Goal: Task Accomplishment & Management: Manage account settings

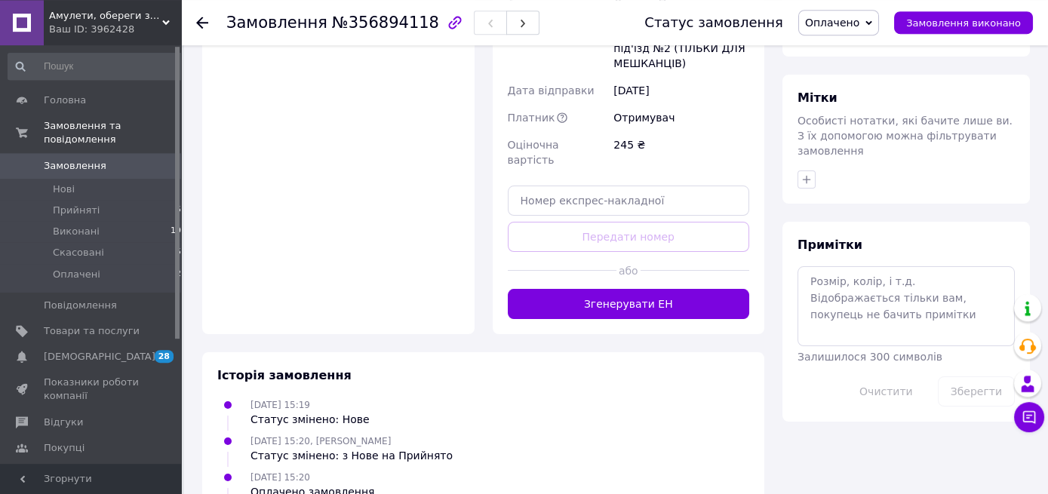
scroll to position [765, 0]
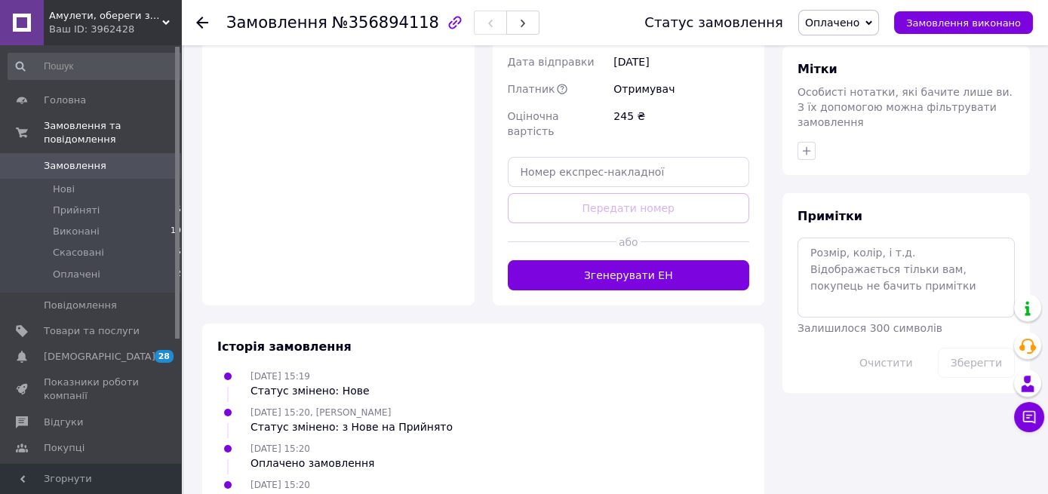
click at [701, 260] on button "Згенерувати ЕН" at bounding box center [629, 275] width 242 height 30
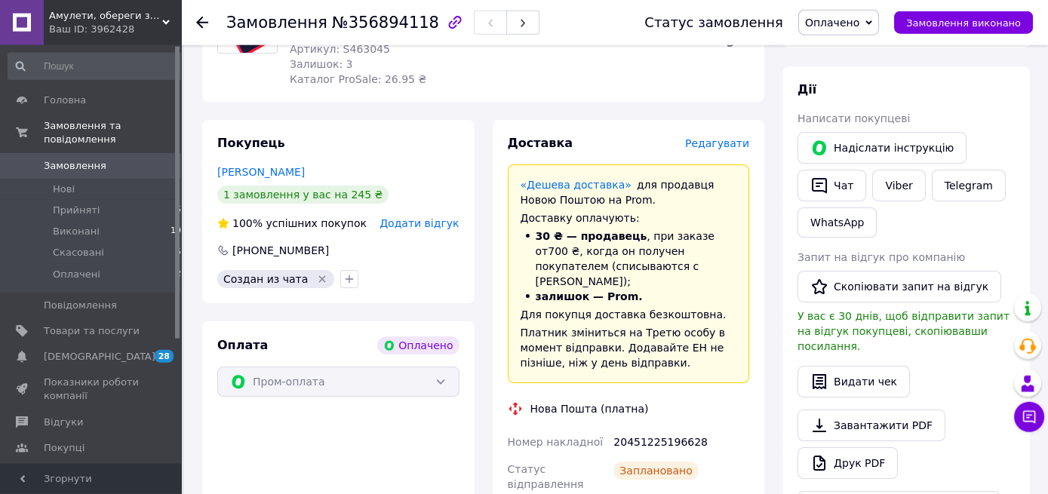
scroll to position [0, 0]
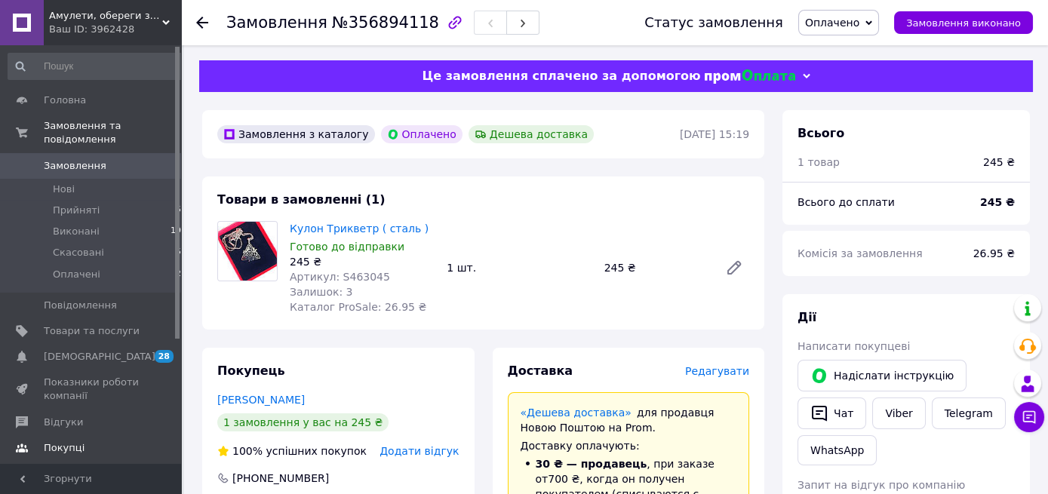
click at [58, 441] on span "Покупці" at bounding box center [64, 448] width 41 height 14
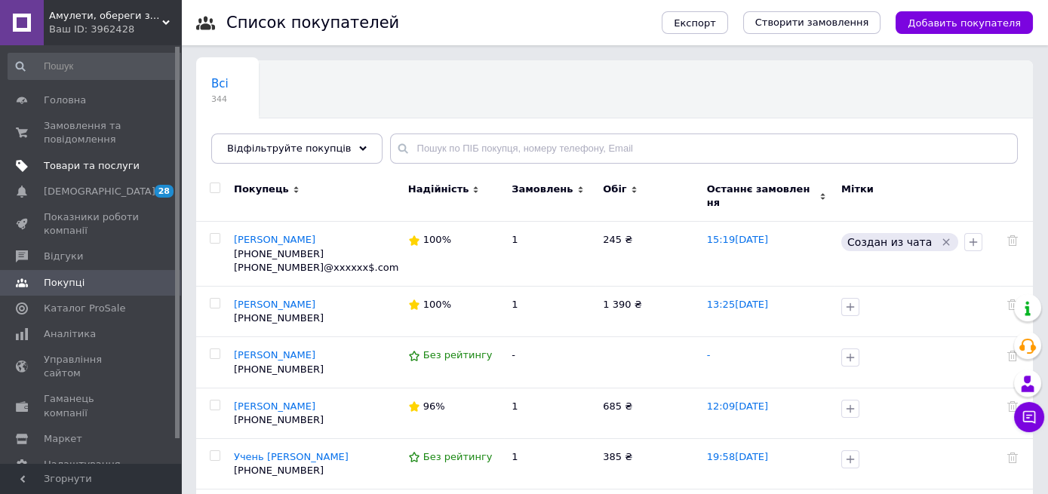
click at [97, 163] on span "Товари та послуги" at bounding box center [92, 166] width 96 height 14
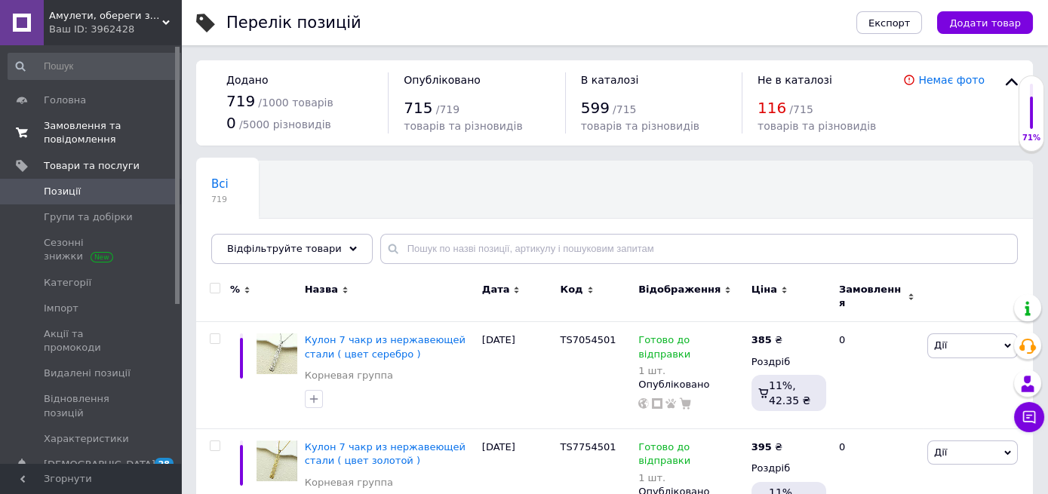
click at [67, 132] on span "Замовлення та повідомлення" at bounding box center [92, 132] width 96 height 27
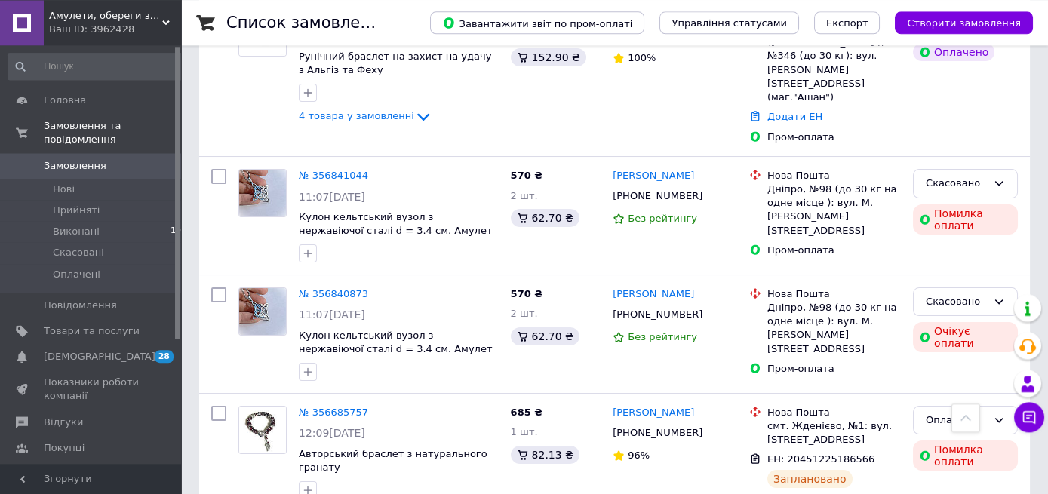
scroll to position [465, 0]
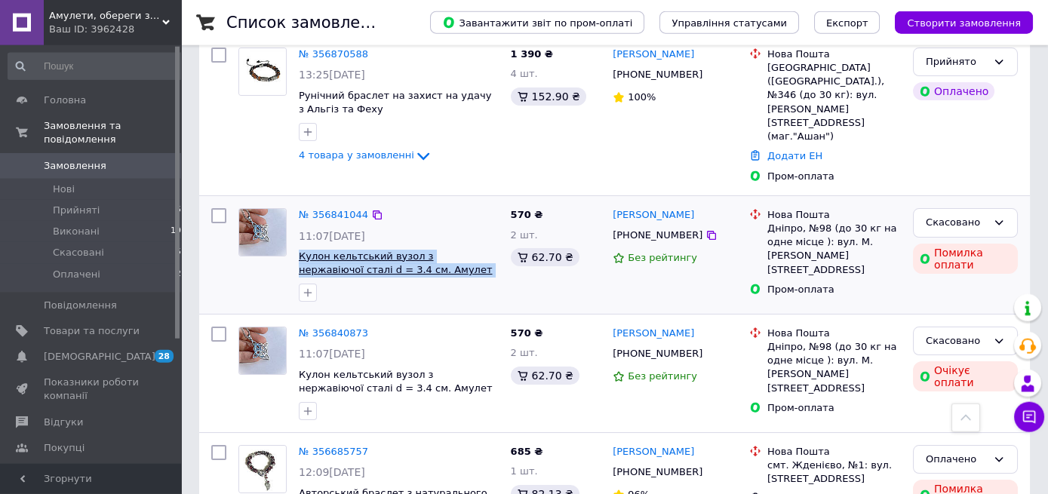
drag, startPoint x: 471, startPoint y: 238, endPoint x: 300, endPoint y: 223, distance: 171.9
click at [300, 250] on span "Кулон кельтський вузол з нержавіючої сталі d = 3.4 см. Амулет Відьомський вузол" at bounding box center [399, 264] width 200 height 28
copy span "Кулон кельтський вузол з нержавіючої сталі d = 3.4 см. Амулет Відьомський вузол"
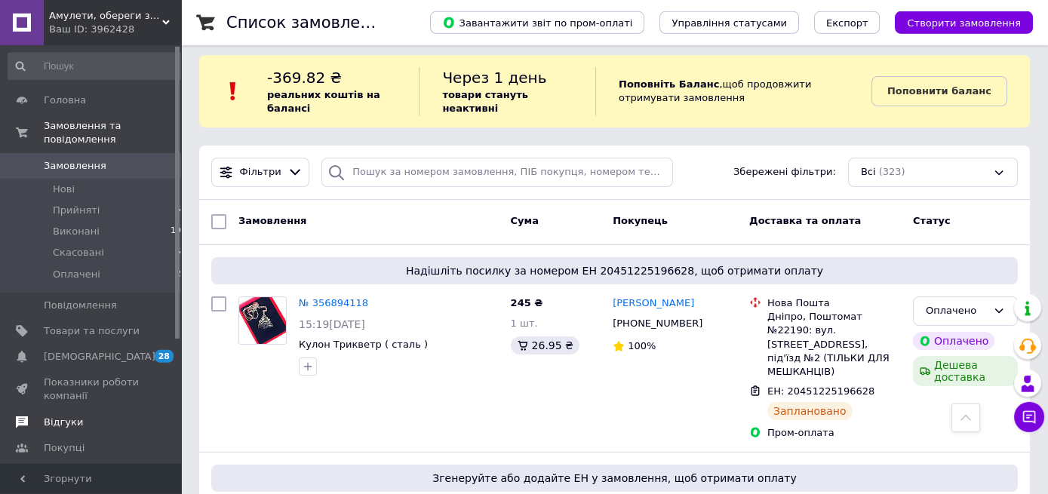
scroll to position [0, 0]
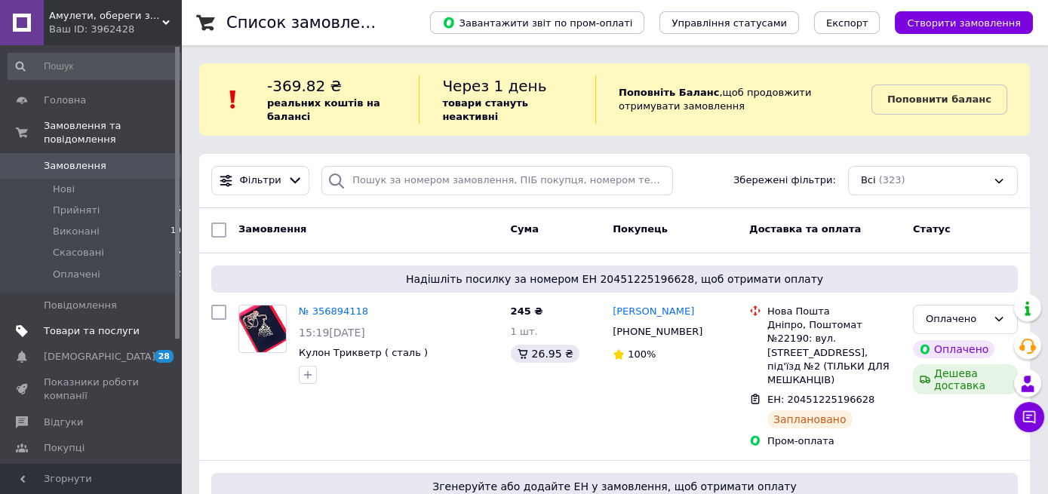
click at [89, 324] on span "Товари та послуги" at bounding box center [92, 331] width 96 height 14
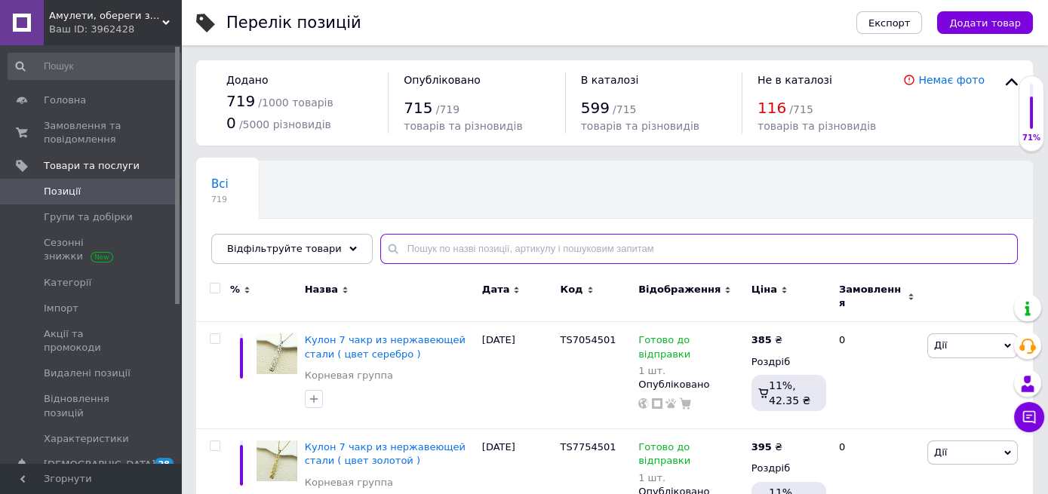
click at [411, 251] on input "text" at bounding box center [699, 249] width 638 height 30
paste input "Кулон кельтський вузол з нержавіючої сталі d = 3.4 см. Амулет Відьомський вузол"
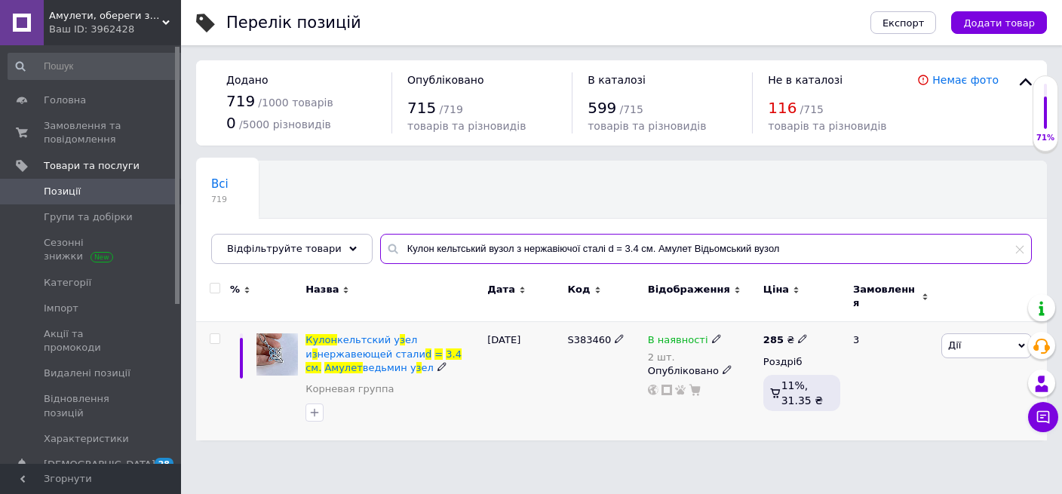
type input "Кулон кельтський вузол з нержавіючої сталі d = 3.4 см. Амулет Відьомський вузол"
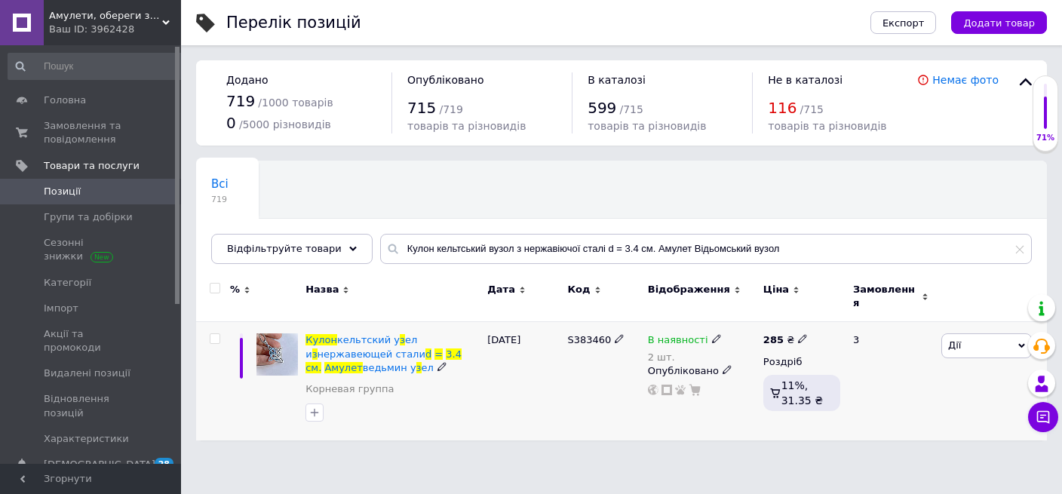
click at [712, 335] on use at bounding box center [716, 339] width 8 height 8
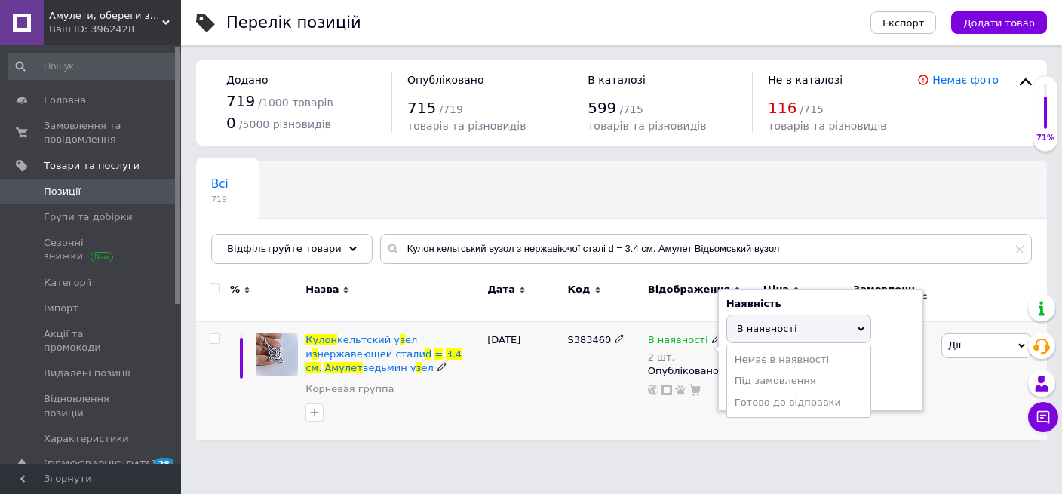
click at [685, 420] on div "В наявності 2 шт. Наявність В наявності Немає в наявності Під замовлення Готово…" at bounding box center [701, 381] width 115 height 118
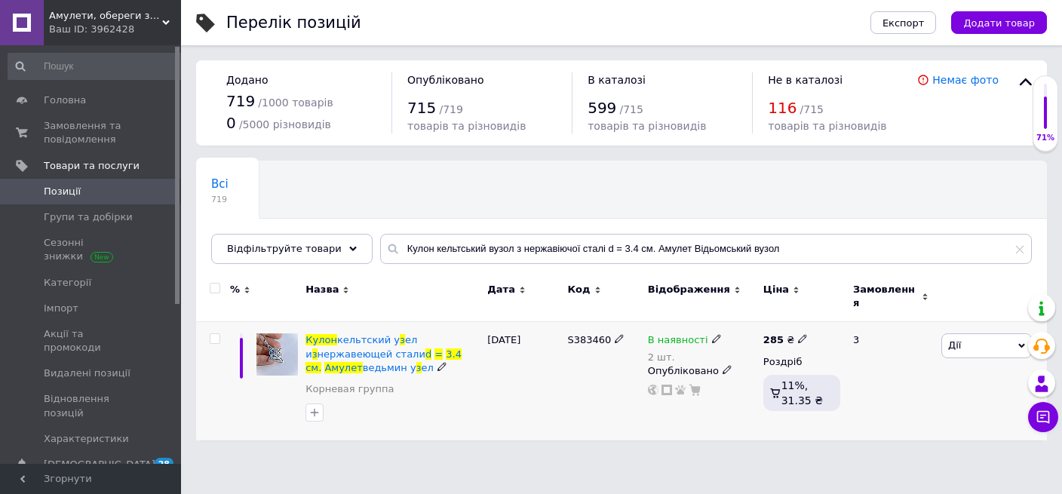
click at [712, 335] on use at bounding box center [716, 339] width 8 height 8
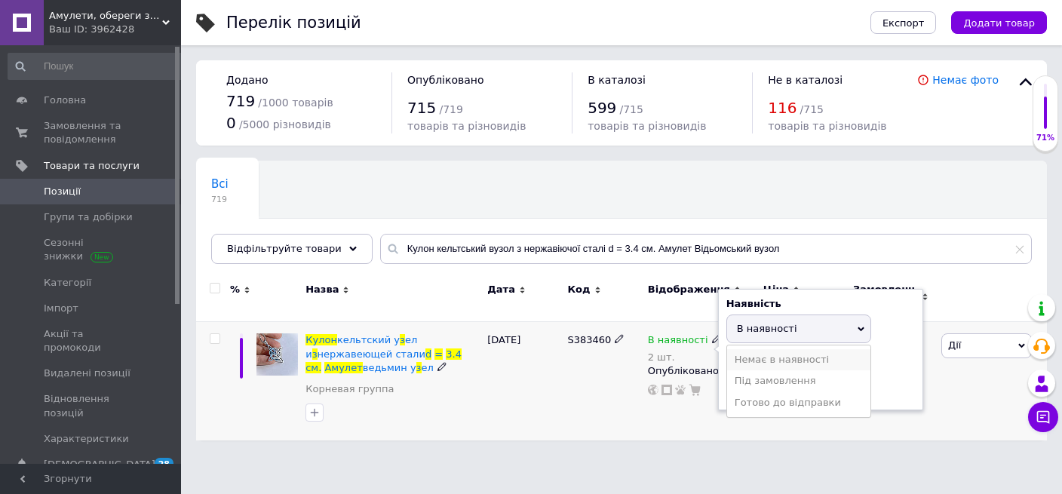
click at [764, 349] on li "Немає в наявності" at bounding box center [798, 359] width 143 height 21
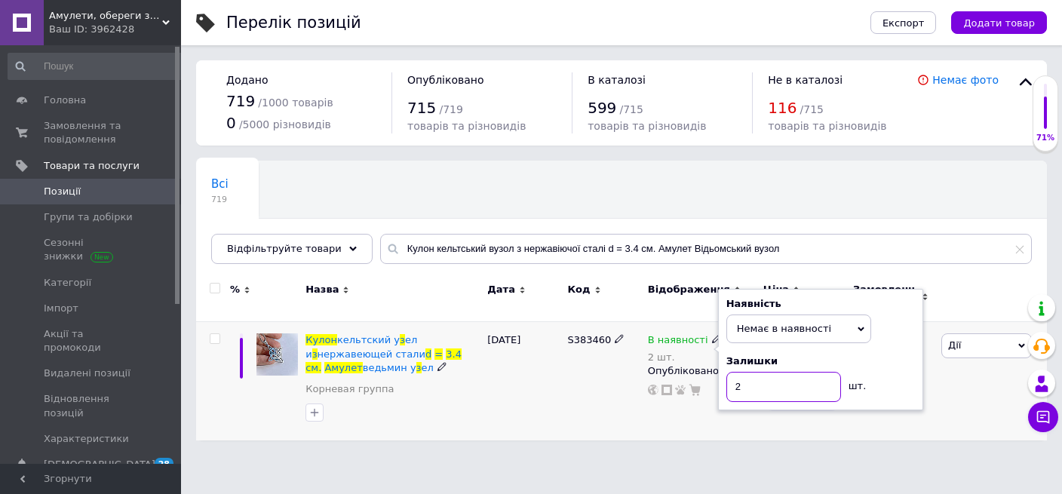
drag, startPoint x: 749, startPoint y: 374, endPoint x: 715, endPoint y: 386, distance: 36.7
click at [727, 386] on input "2" at bounding box center [784, 387] width 115 height 30
type input "0"
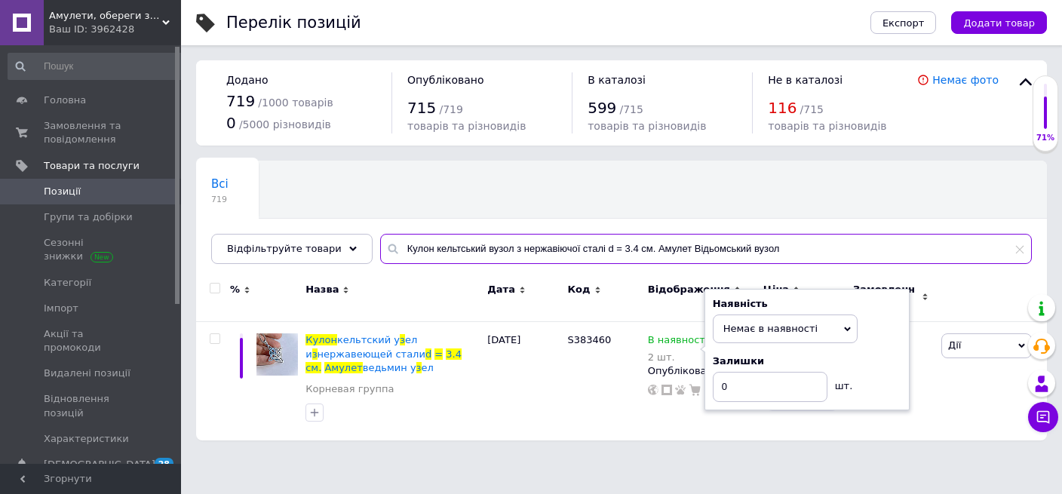
click at [903, 252] on input "Кулон кельтський вузол з нержавіючої сталі d = 3.4 см. Амулет Відьомський вузол" at bounding box center [706, 249] width 652 height 30
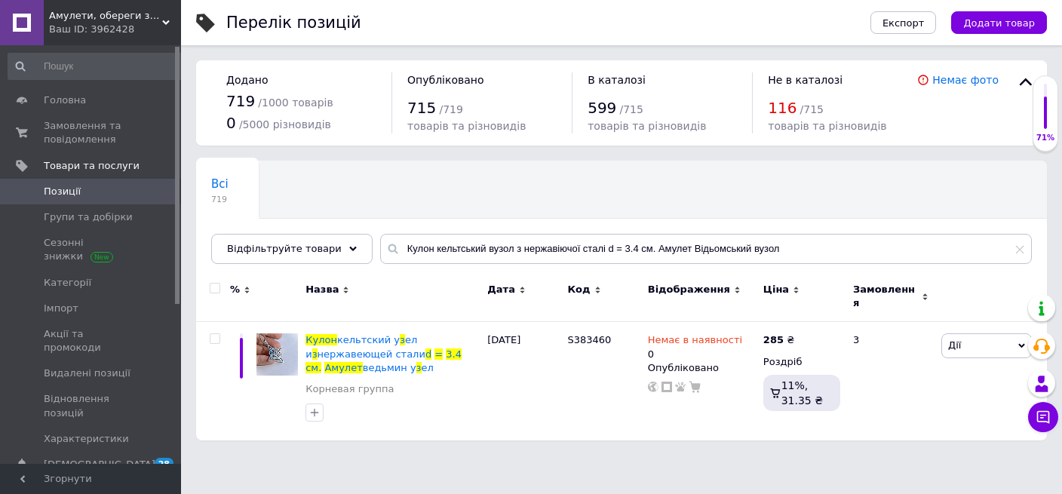
click at [413, 439] on div "Перелік позицій Експорт Додати товар Додано 719 / 1000 товарів 0 / 5000 різнови…" at bounding box center [621, 228] width 881 height 456
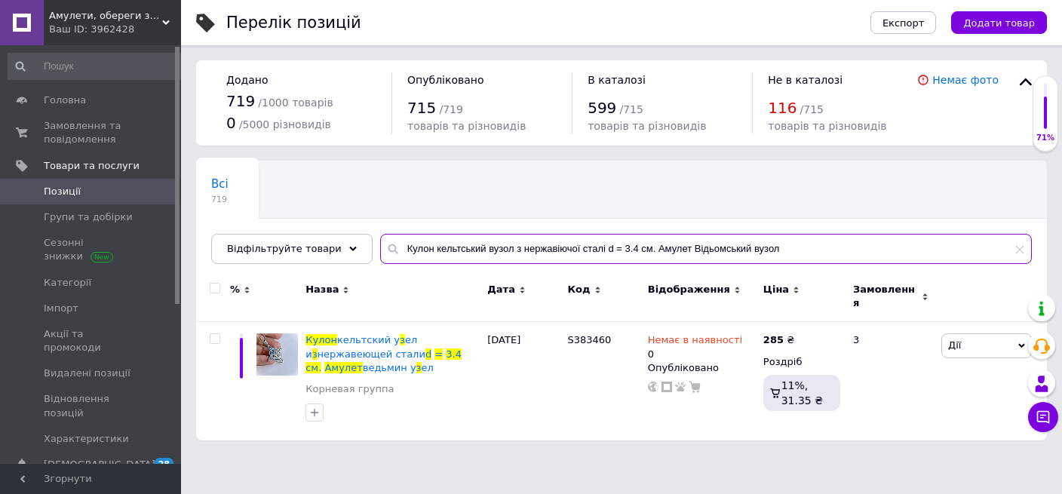
drag, startPoint x: 759, startPoint y: 250, endPoint x: 586, endPoint y: 247, distance: 172.8
click at [586, 247] on input "Кулон кельтський вузол з нержавіючої сталі d = 3.4 см. Амулет Відьомський вузол" at bounding box center [706, 249] width 652 height 30
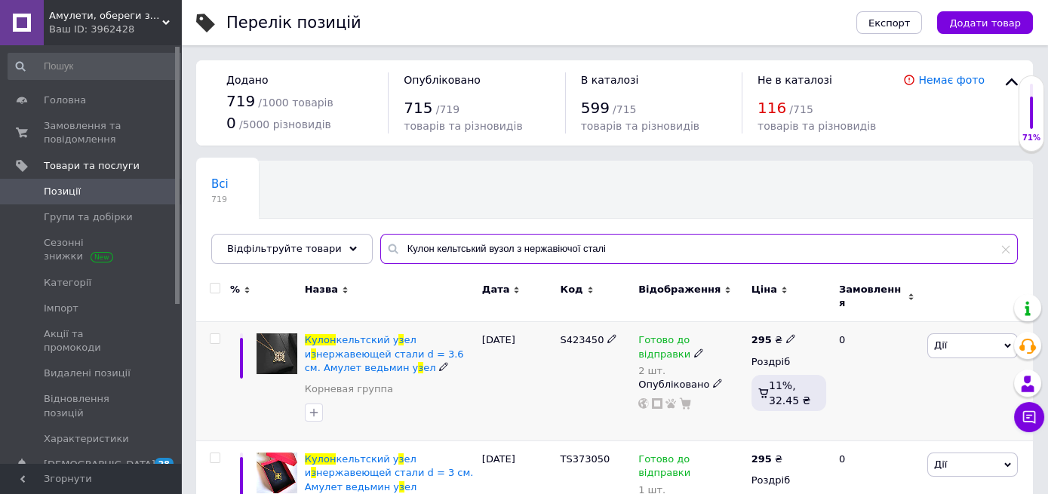
type input "Кулон кельтський вузол з нержавіючої сталі"
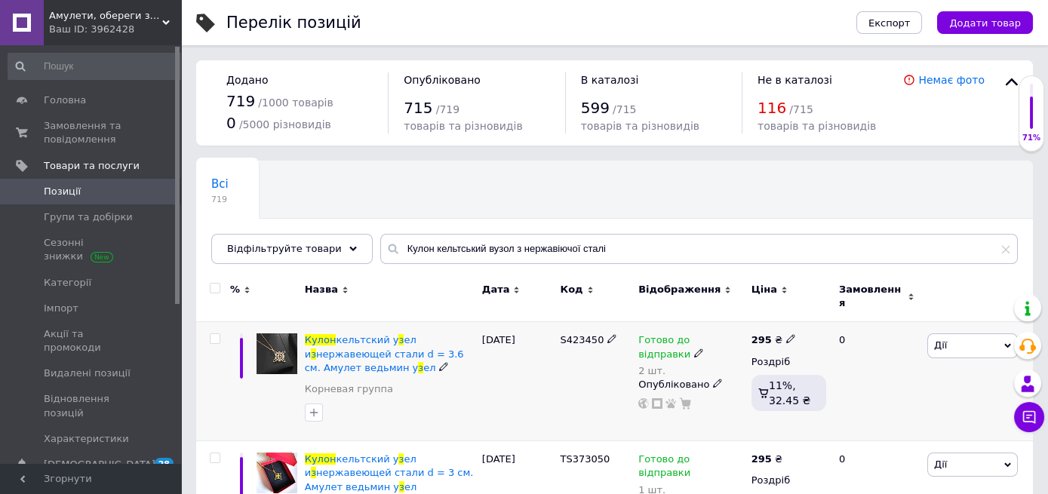
click at [694, 349] on icon at bounding box center [698, 353] width 9 height 9
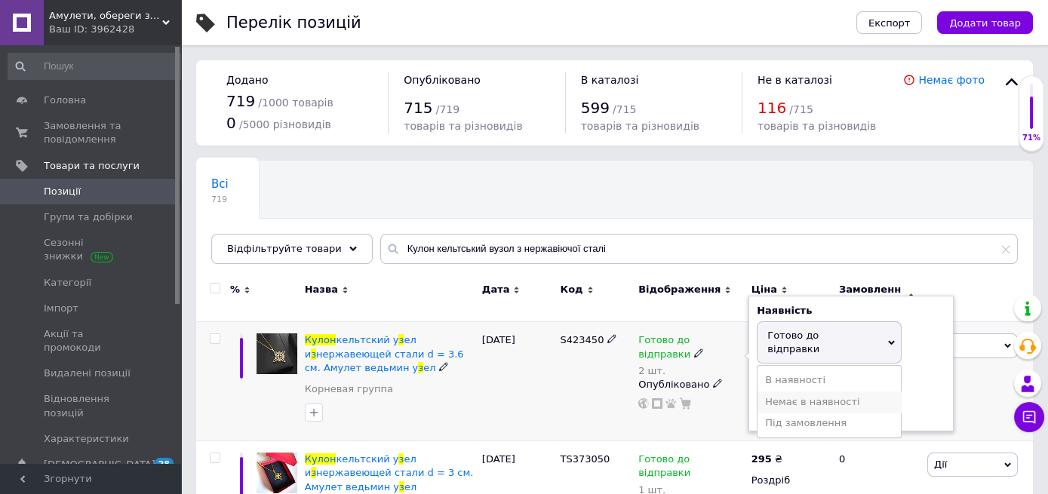
click at [821, 392] on li "Немає в наявності" at bounding box center [829, 402] width 143 height 21
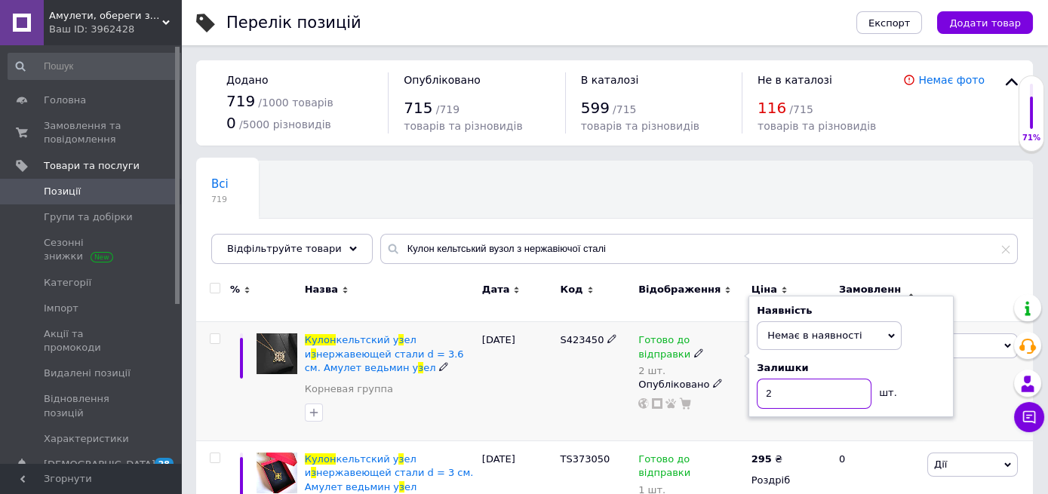
drag, startPoint x: 780, startPoint y: 383, endPoint x: 747, endPoint y: 381, distance: 33.3
click at [757, 383] on input "2" at bounding box center [814, 394] width 115 height 30
type input "0"
click at [214, 403] on div at bounding box center [213, 381] width 34 height 119
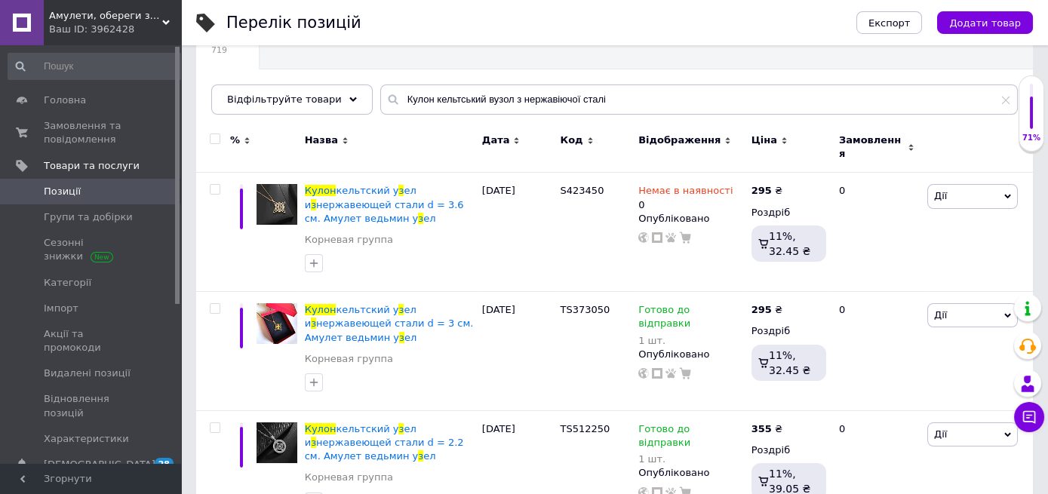
scroll to position [155, 0]
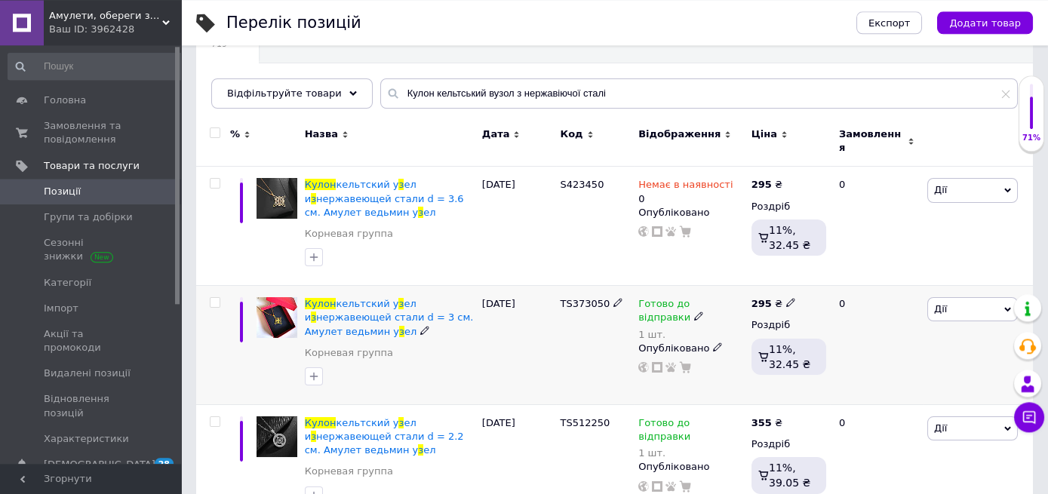
click at [694, 312] on icon at bounding box center [698, 316] width 9 height 9
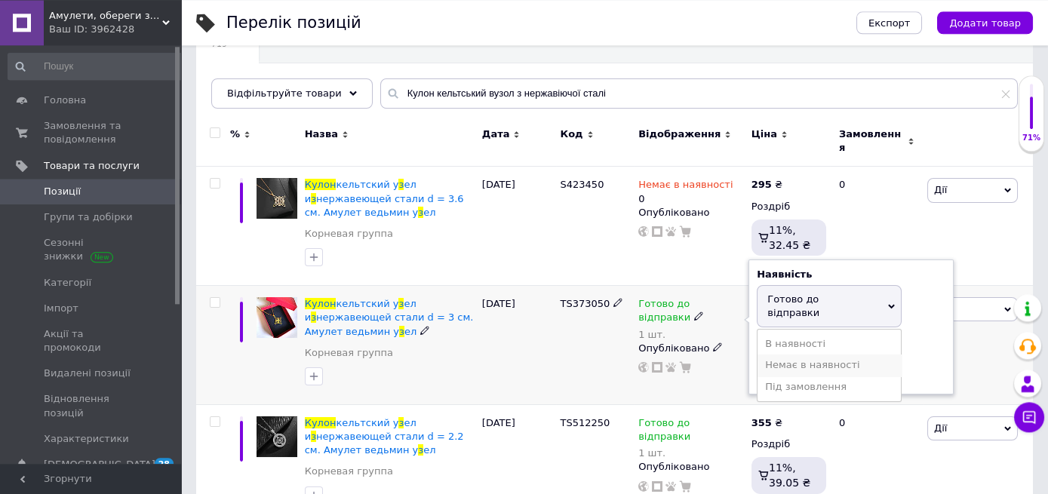
click at [801, 355] on li "Немає в наявності" at bounding box center [829, 365] width 143 height 21
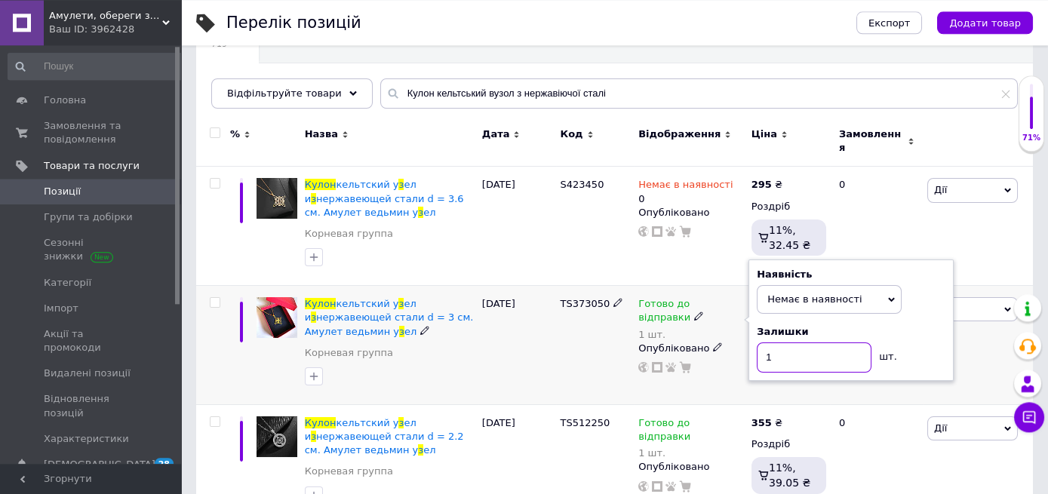
drag, startPoint x: 785, startPoint y: 349, endPoint x: 752, endPoint y: 341, distance: 34.0
click at [757, 343] on input "1" at bounding box center [814, 358] width 115 height 30
type input "0"
click at [211, 349] on div at bounding box center [213, 345] width 34 height 119
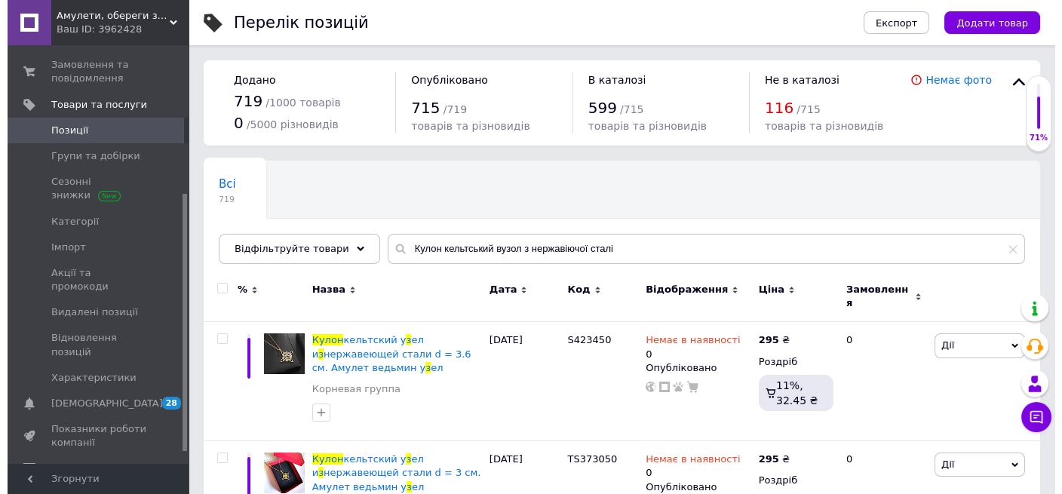
scroll to position [258, 0]
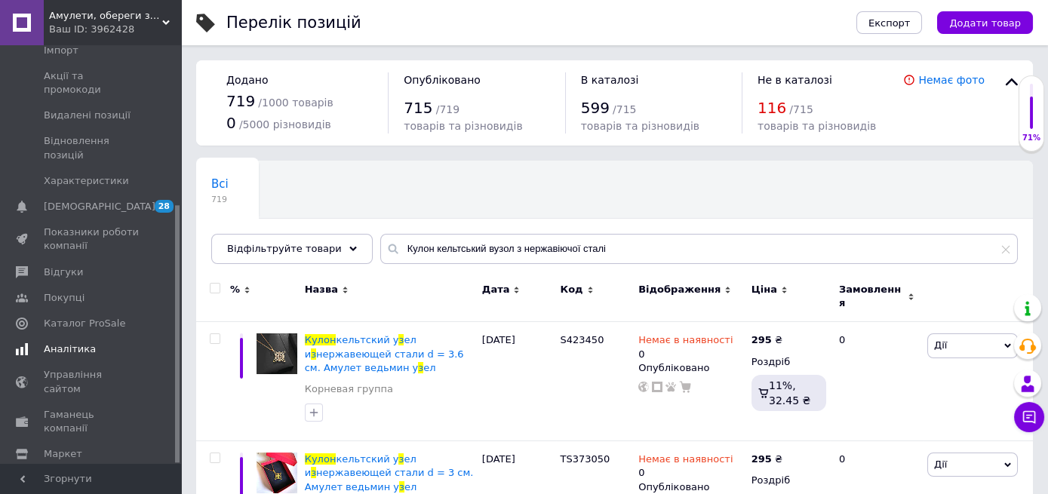
click at [65, 343] on span "Аналітика" at bounding box center [70, 350] width 52 height 14
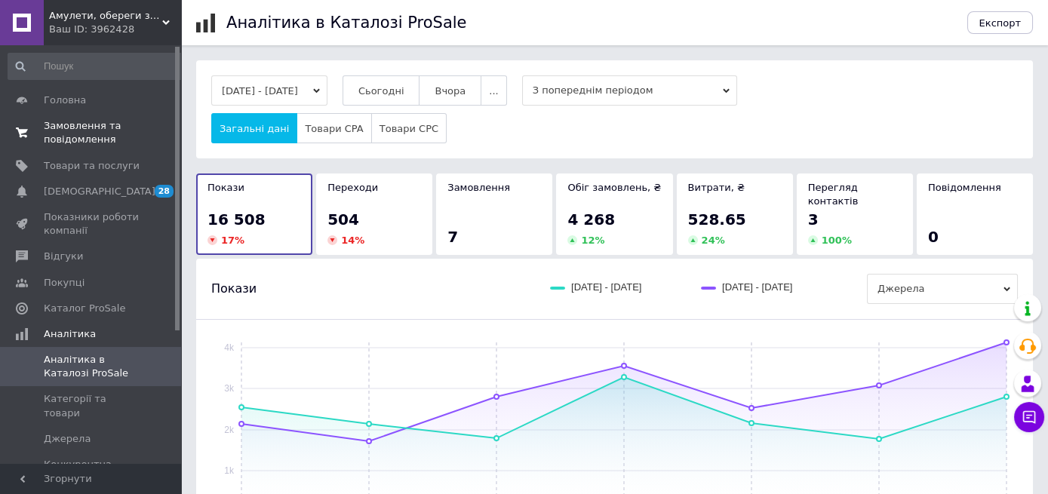
click at [63, 139] on span "Замовлення та повідомлення" at bounding box center [92, 132] width 96 height 27
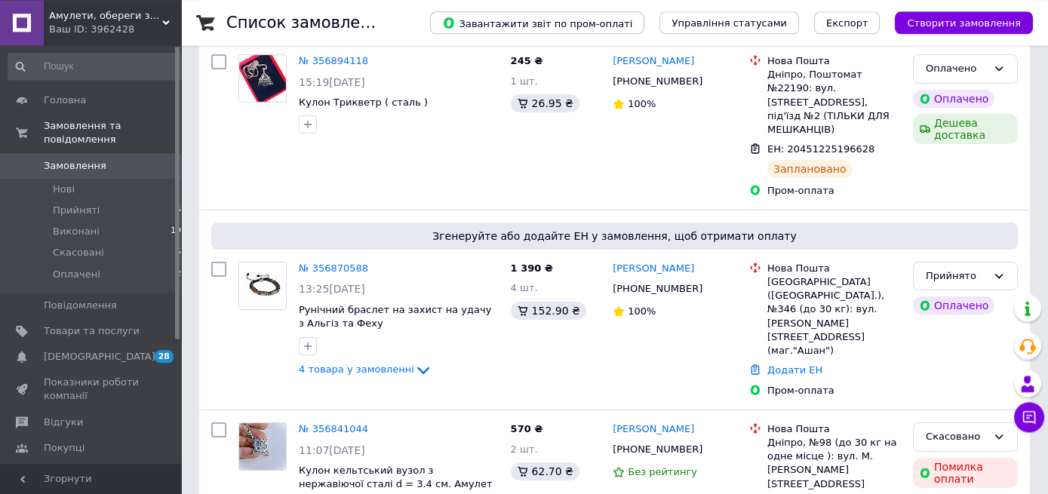
scroll to position [257, 0]
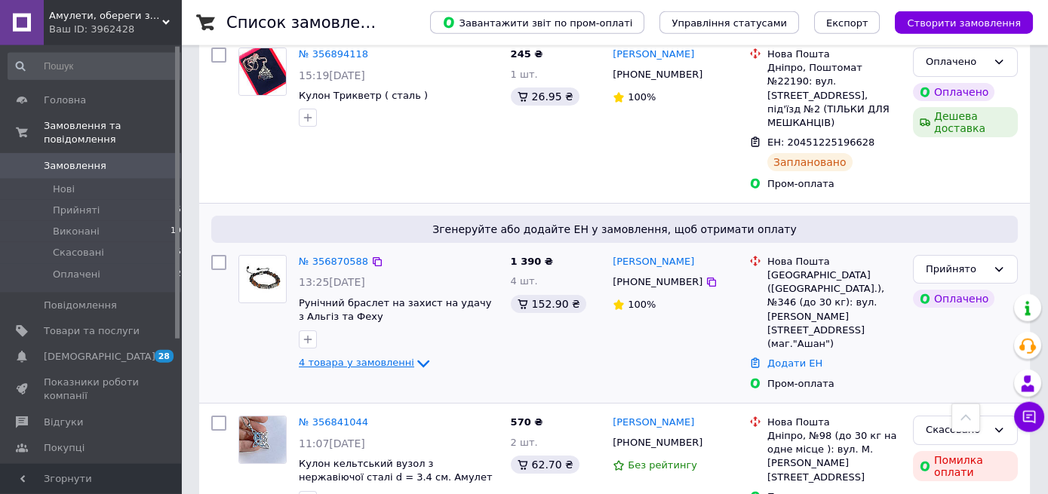
click at [361, 357] on span "4 товара у замовленні" at bounding box center [356, 362] width 115 height 11
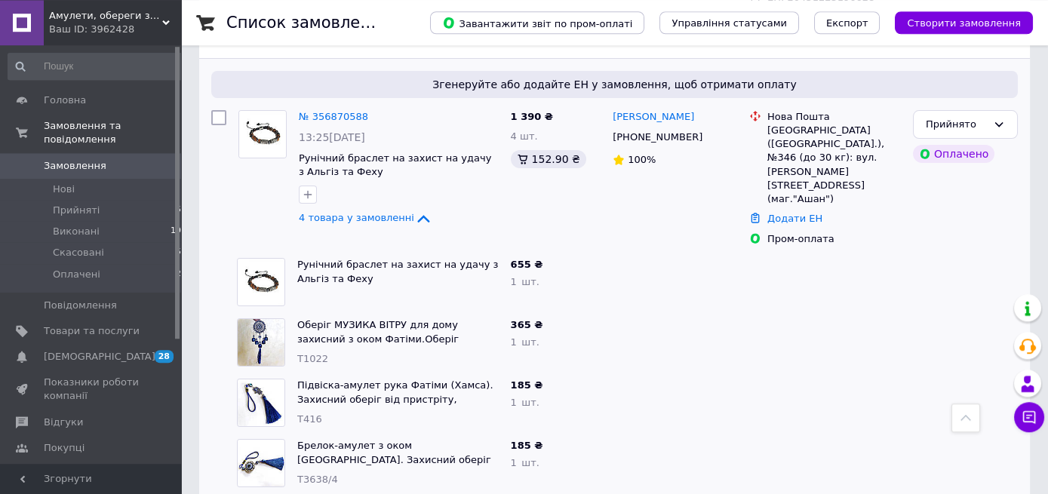
scroll to position [479, 0]
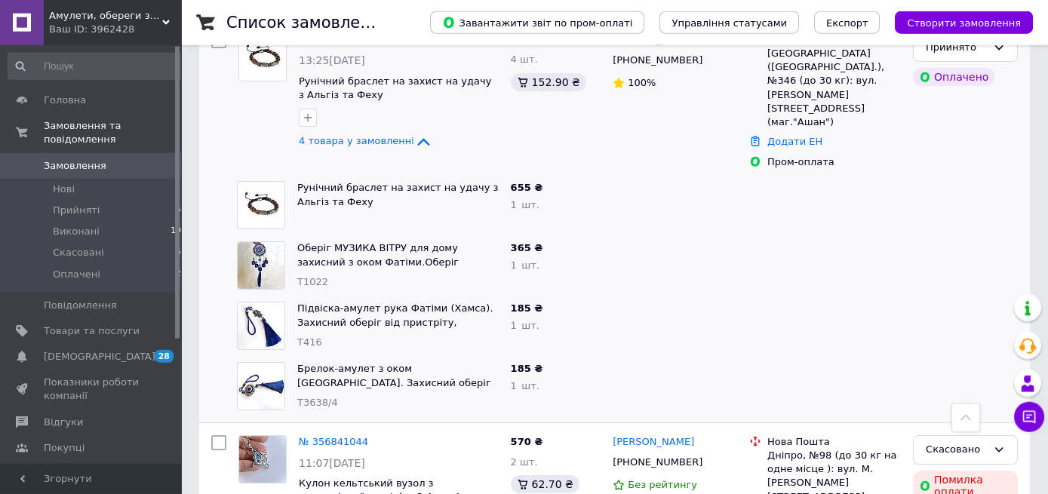
click at [307, 181] on span "Рунічний браслет на захист на удачу з Альгіз та Феху" at bounding box center [397, 195] width 201 height 28
click at [309, 182] on link "Рунічний браслет на захист на удачу з Альгіз та Феху" at bounding box center [397, 195] width 201 height 26
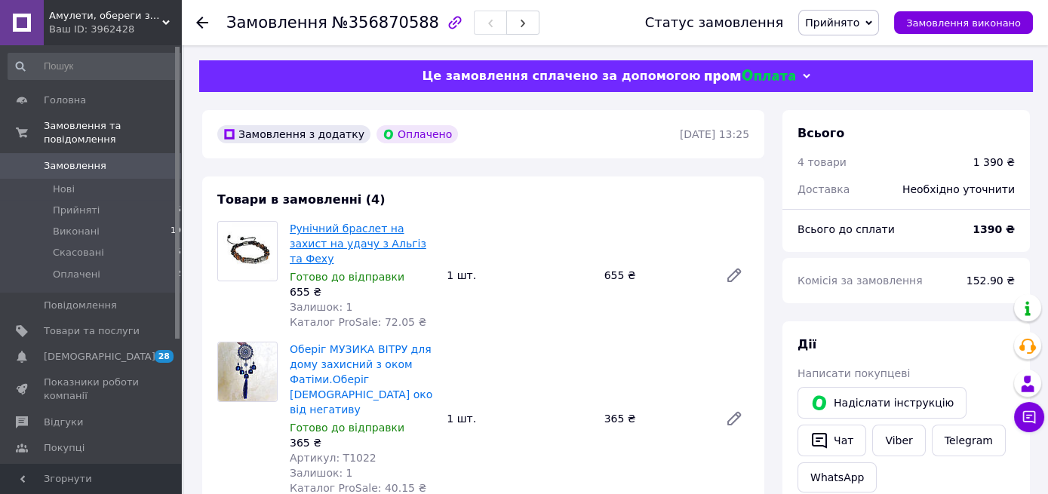
click at [311, 240] on link "Рунічний браслет на захист на удачу з Альгіз та Феху" at bounding box center [358, 244] width 137 height 42
